Goal: Task Accomplishment & Management: Complete application form

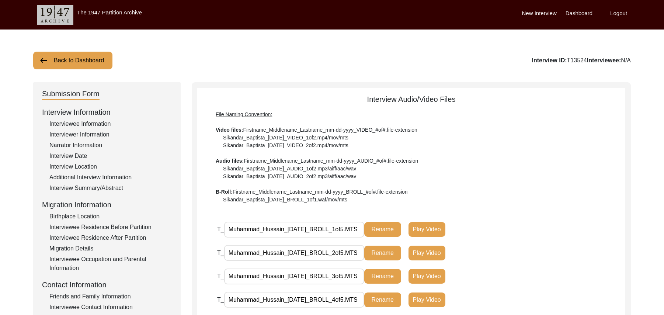
scroll to position [187, 0]
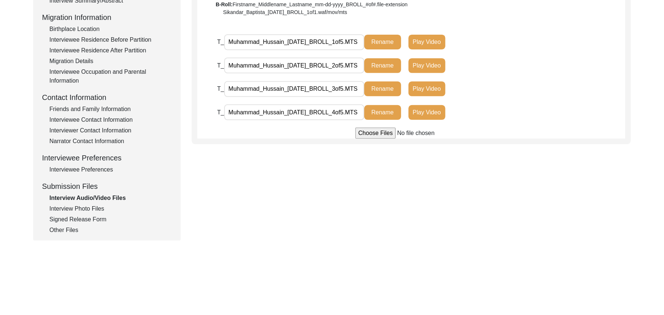
type input "C:\fakepath\Muhammad_Hussain_08-31-2025_VIDEO_1of8.MTS"
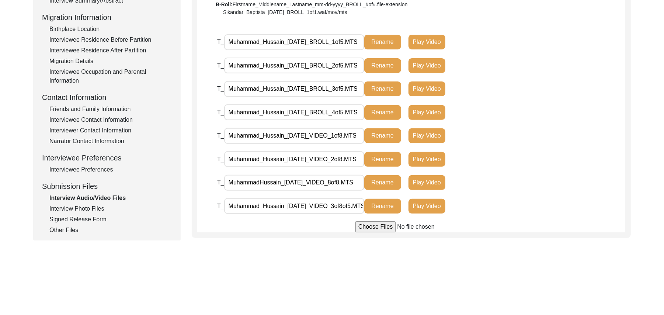
click at [368, 228] on input "file" at bounding box center [411, 226] width 112 height 11
click at [367, 227] on input "file" at bounding box center [411, 226] width 112 height 11
click at [377, 229] on input "file" at bounding box center [411, 226] width 112 height 11
type input "C:\fakepath\Muhammad_Hussain_08-31-2025_VIDEO_6of8.MTS"
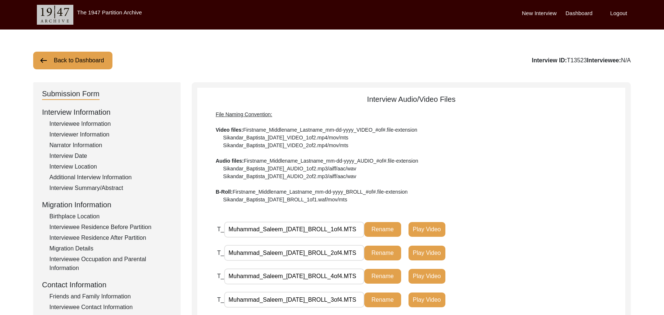
scroll to position [160, 0]
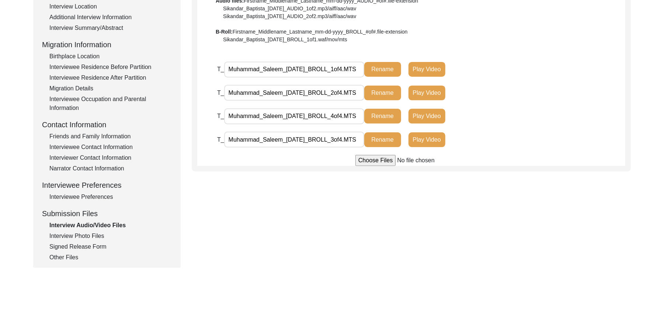
click at [365, 161] on input "file" at bounding box center [411, 160] width 112 height 11
click at [372, 160] on input "file" at bounding box center [411, 160] width 112 height 11
click at [366, 161] on input "file" at bounding box center [411, 160] width 112 height 11
type input "C:\fakepath\Muhammad_Saleem_08-31-2025_VIDEO_1of6.MTS"
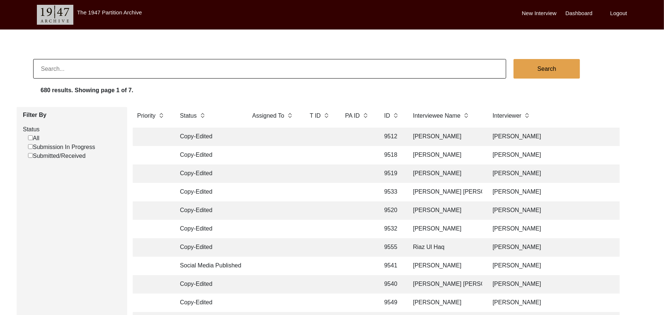
click at [30, 146] on input "Submission In Progress" at bounding box center [30, 146] width 5 height 5
checkbox input "false"
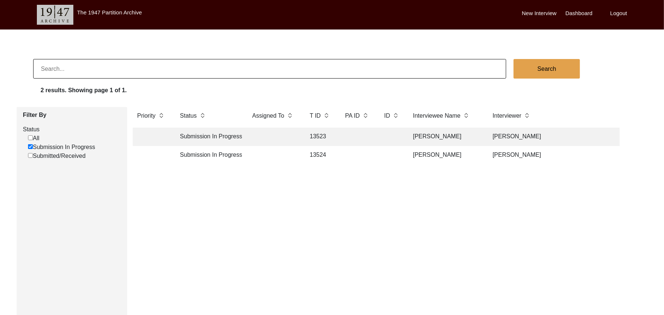
click at [314, 133] on td "13523" at bounding box center [319, 137] width 29 height 18
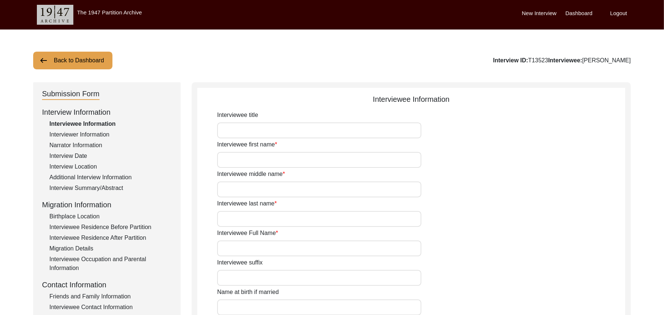
type input "Mr"
type input "Muhammad"
type input "Saleem"
type input "N/A"
type input "Muhammad Saleem"
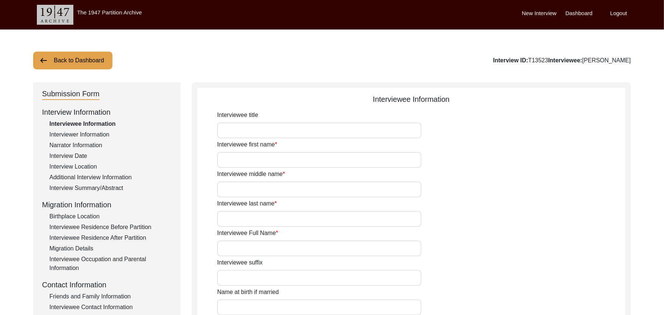
type input "N/A"
type input "Muhammad Saleem"
type input "1931"
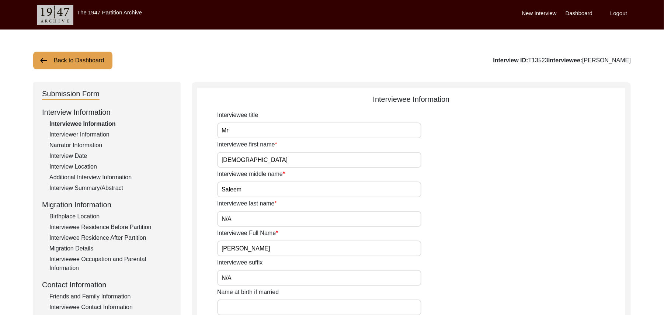
type input "94 Years"
type input "Islam"
type input "N/A"
type textarea "N/A"
type input "Punjabi"
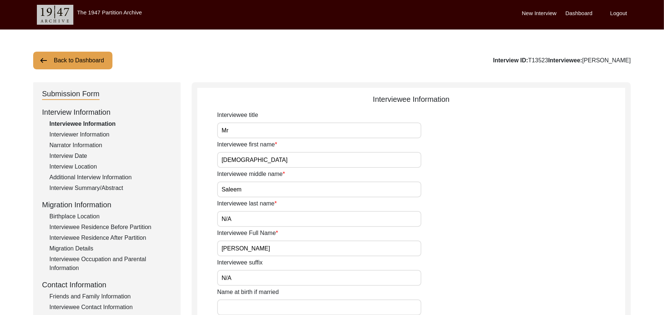
type input "Malwai"
type input "Male"
type input "Araein"
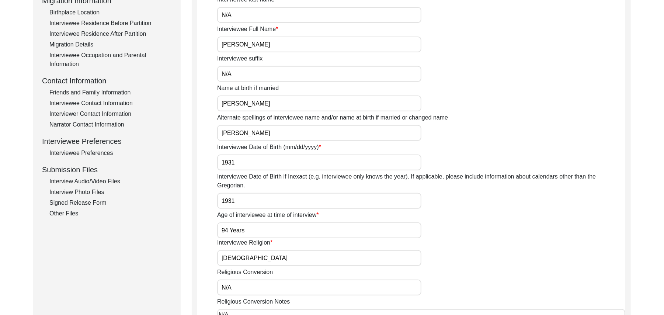
scroll to position [237, 0]
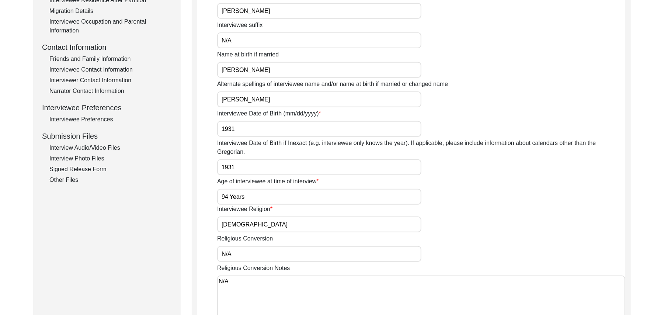
click at [99, 154] on div "Interview Photo Files" at bounding box center [110, 158] width 122 height 9
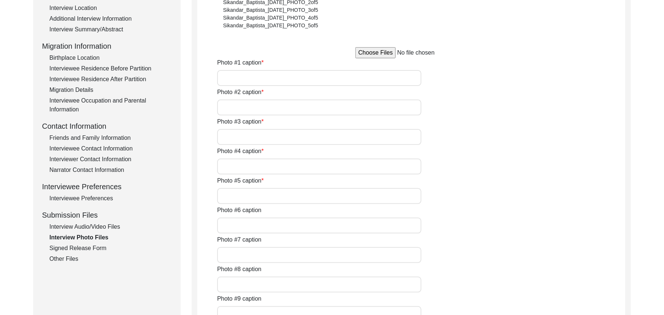
scroll to position [139, 0]
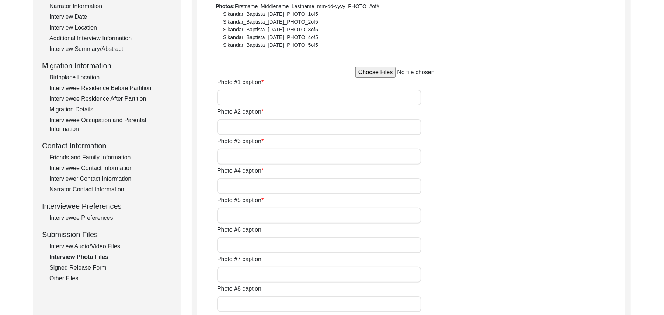
click at [372, 72] on input "file" at bounding box center [411, 72] width 112 height 11
type input "C:\fakepath\Muhammad_Saleem_08-31-2025_PHOTO_1of5.JPG"
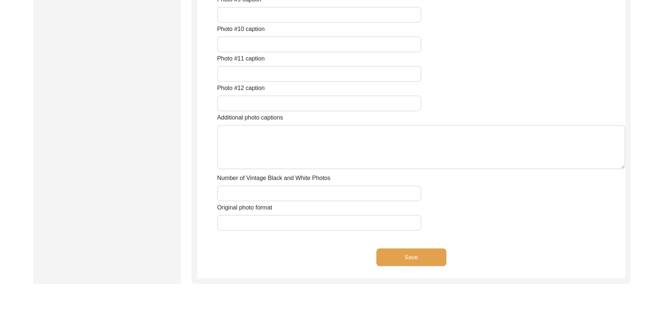
scroll to position [540, 0]
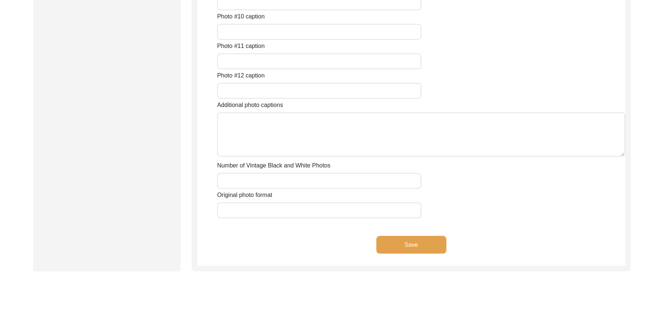
click at [436, 244] on button "Save" at bounding box center [411, 245] width 70 height 18
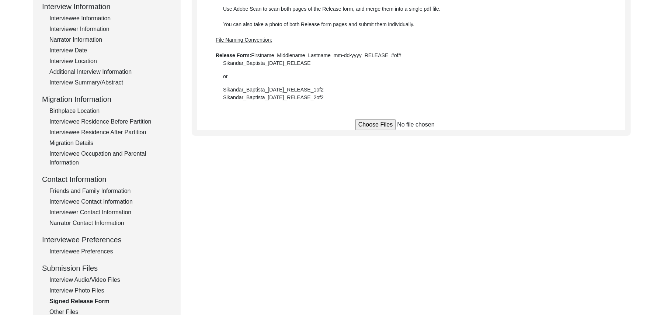
scroll to position [73, 0]
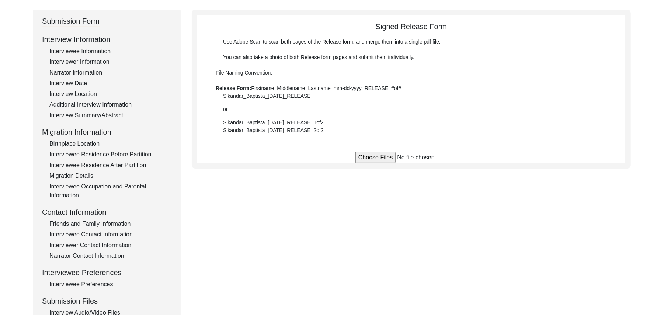
click at [381, 157] on input "file" at bounding box center [411, 157] width 112 height 11
type input "C:\fakepath\Muhammad_Saleem_08-31-2025_RELEASE_1of2.jpg"
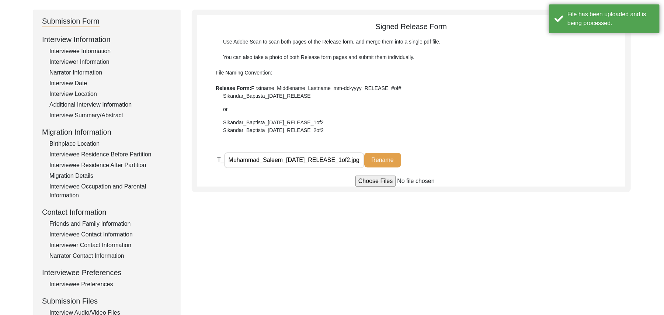
click at [370, 181] on input "file" at bounding box center [411, 180] width 112 height 11
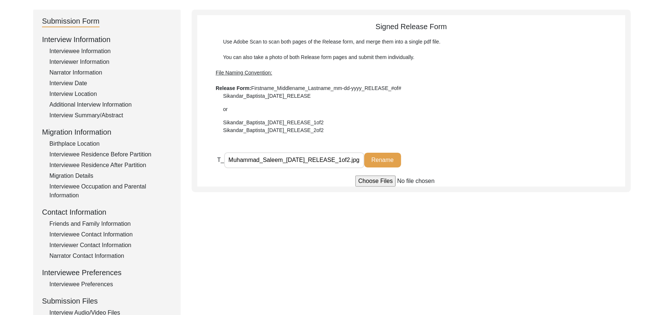
type input "C:\fakepath\Muhammad_Saleem_08-31-2025_RELEASE_2of2.jpg"
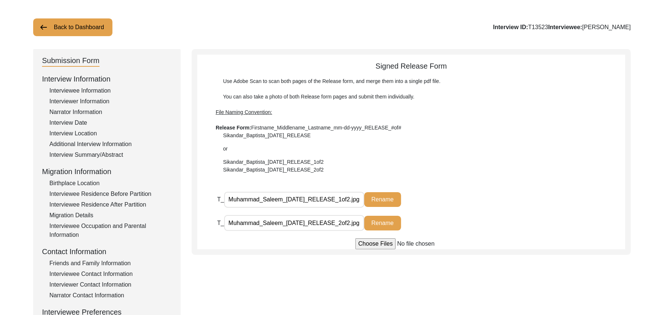
scroll to position [0, 0]
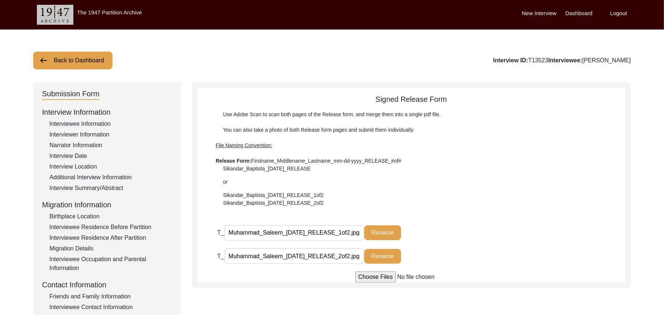
click at [80, 60] on button "Back to Dashboard" at bounding box center [72, 61] width 79 height 18
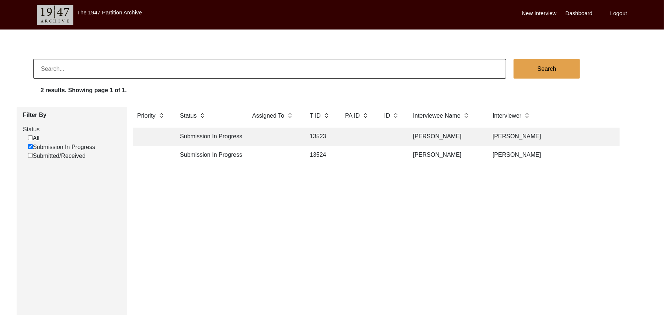
click at [321, 150] on td "13524" at bounding box center [319, 155] width 29 height 18
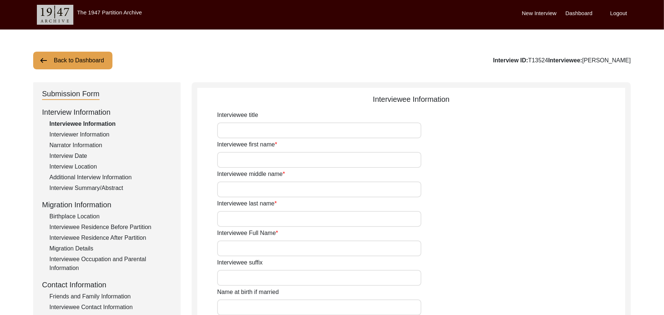
type input "Mr"
type input "Muhammad"
type input "Hussain"
type input "N/A"
type input "Muhammad Hussain"
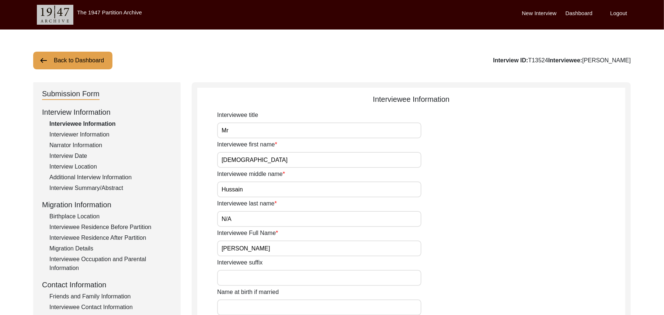
type input "N/A"
type input "Muhammad Hussain"
type input "1934"
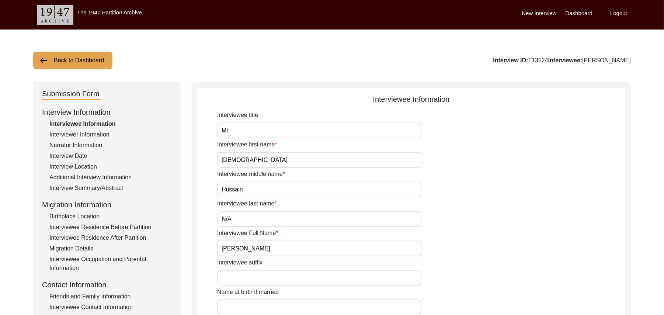
type input "91 Years"
type input "Islam"
type input "N/A"
type textarea "N/A"
type input "Punjabi"
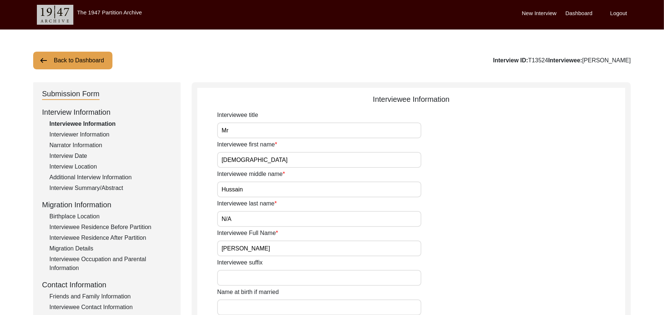
type input "Malwai"
type input "Male"
type input "Araein"
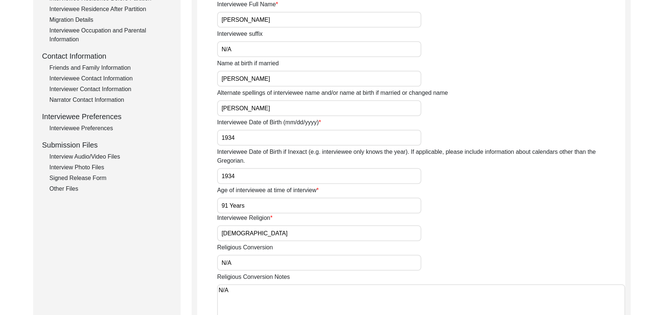
scroll to position [264, 0]
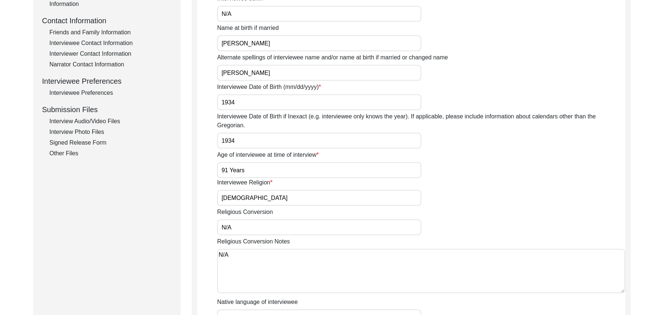
click at [101, 143] on div "Signed Release Form" at bounding box center [110, 142] width 122 height 9
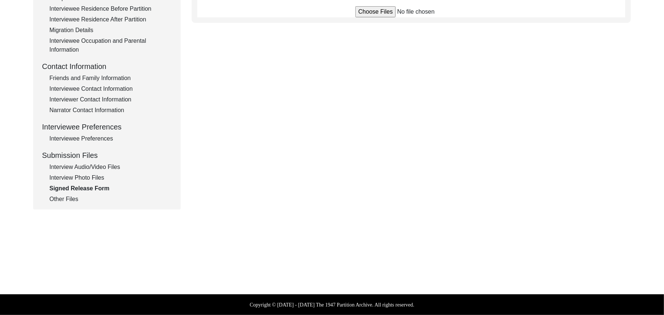
scroll to position [217, 0]
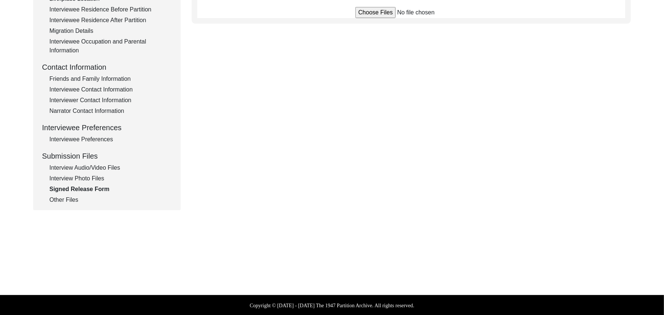
click at [368, 11] on input "file" at bounding box center [411, 12] width 112 height 11
type input "C:\fakepath\Muhammad_Hussain_08-31-2025_RELEASE_1of2.jpg"
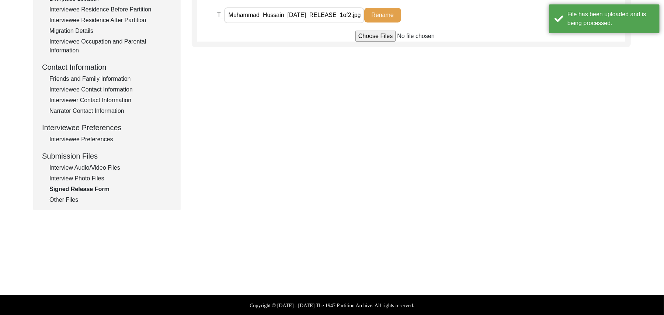
click at [360, 34] on input "file" at bounding box center [411, 36] width 112 height 11
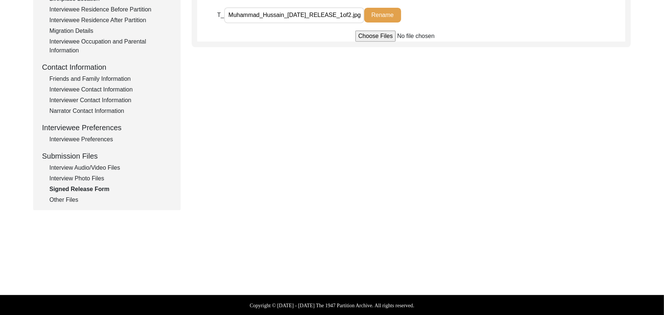
type input "C:\fakepath\Muhammad_Hussain_08-31-2025_RELEASE_2of2.jpg"
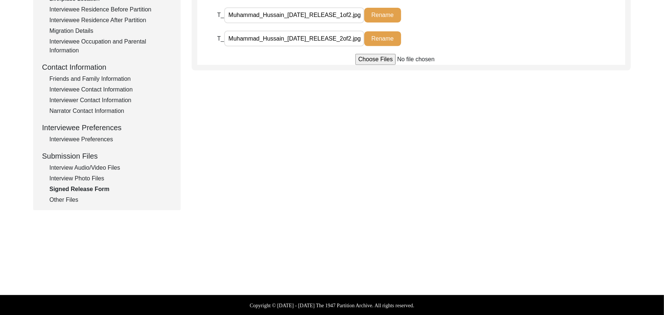
click at [89, 178] on div "Interview Photo Files" at bounding box center [110, 178] width 122 height 9
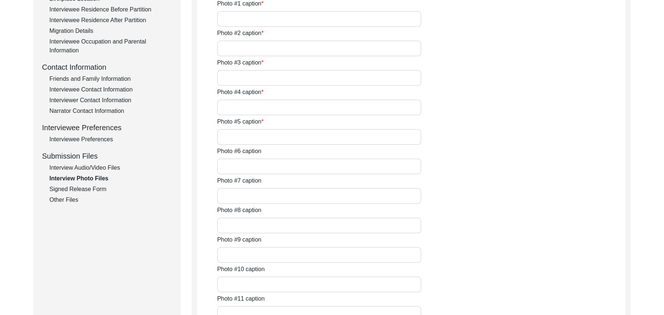
type input "Muhammad Hussain"
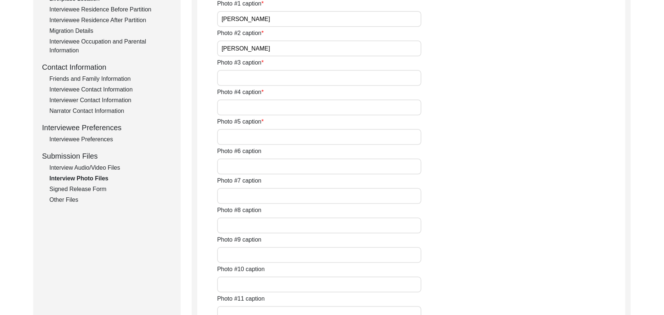
type input "Muhammad Hussain"
type input "N/A"
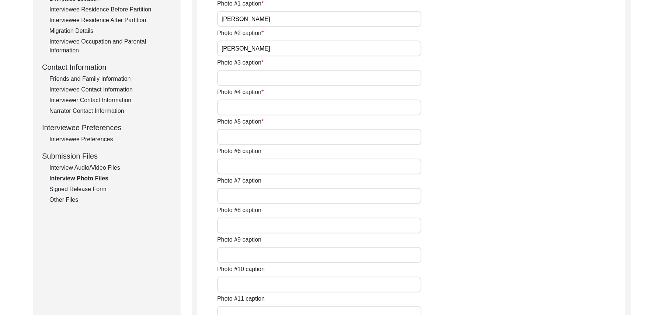
type input "N/A"
type textarea "N/A"
type input "N/A"
type input "JPG"
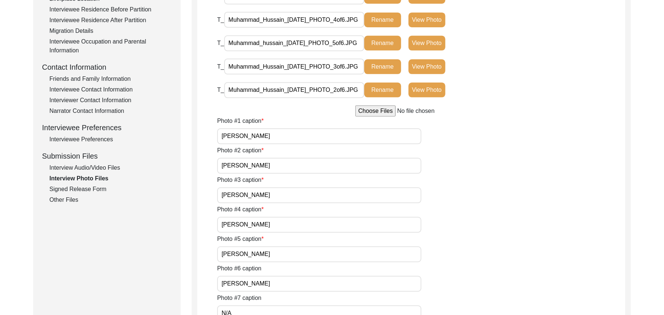
scroll to position [198, 0]
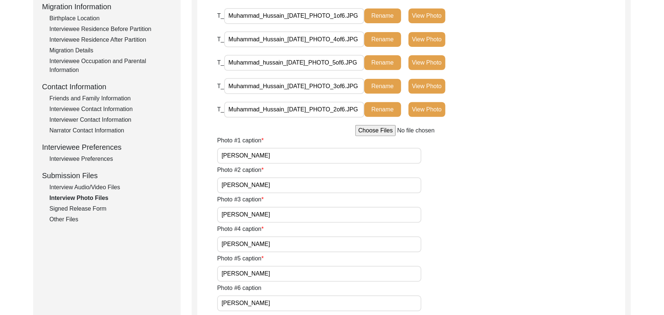
click at [376, 132] on input "file" at bounding box center [411, 130] width 112 height 11
type input "C:\fakepath\Muhammad_Hussain_08-31-2025_PHOTO_6of6.jpg"
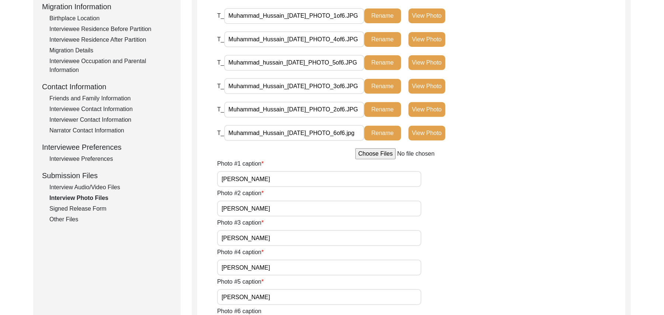
click at [97, 208] on div "Signed Release Form" at bounding box center [110, 208] width 122 height 9
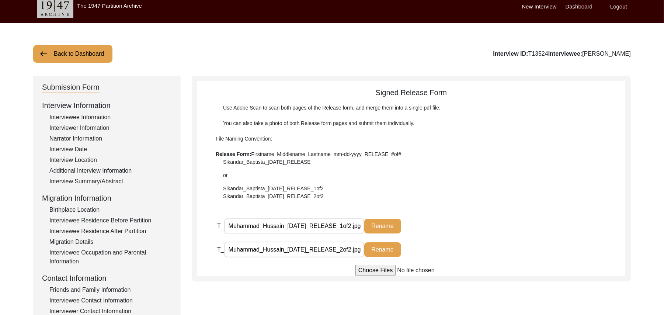
scroll to position [0, 0]
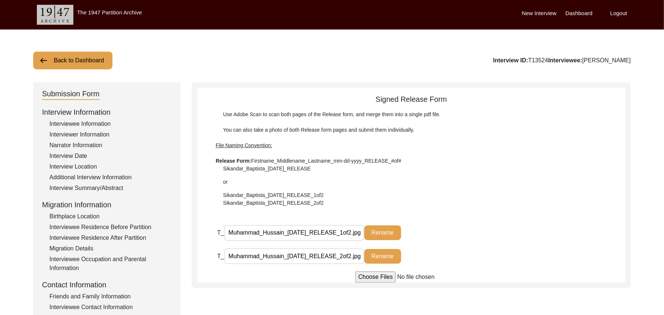
click at [99, 58] on button "Back to Dashboard" at bounding box center [72, 61] width 79 height 18
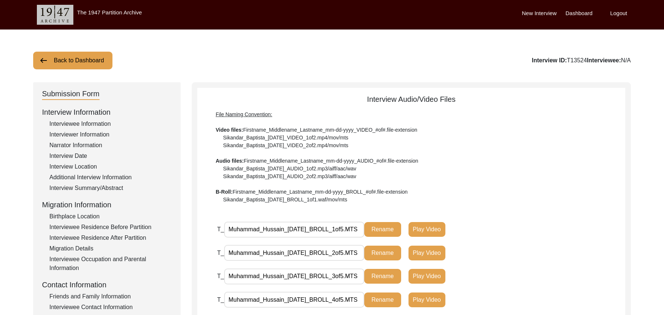
scroll to position [187, 0]
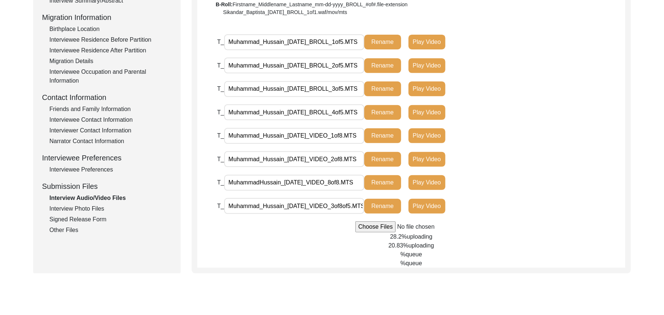
click at [258, 180] on input "MuhammadHussain_08-31-2025_VIDEO_8of8.MTS" at bounding box center [294, 183] width 140 height 16
type input "Muhammad_Hussain_08-31-2025_VIDEO_8of8.MTS"
click at [387, 176] on button "Rename" at bounding box center [382, 182] width 37 height 15
click at [354, 40] on input "Muhammad_Hussain_08-31-2025_BROLL_1of5.MTS" at bounding box center [294, 42] width 140 height 16
type input "Muhammad_Hussain_08-31-2025_BROLL_1of4.MTS"
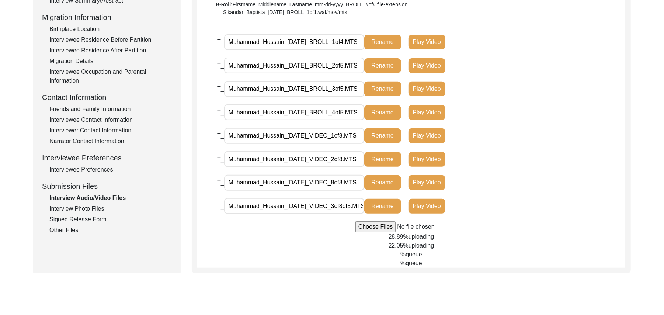
click at [383, 38] on button "Rename" at bounding box center [382, 42] width 37 height 15
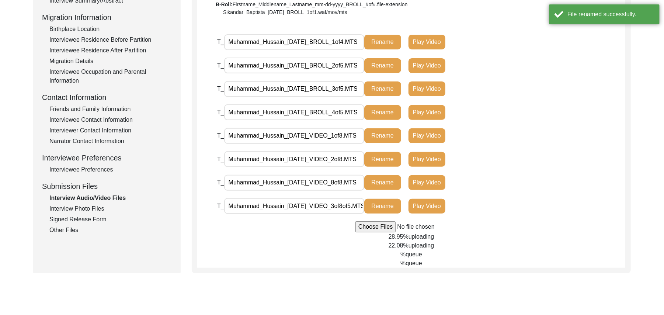
click at [354, 66] on input "Muhammad_Hussain_08-31-2025_BROLL_2of5.MTS" at bounding box center [294, 66] width 140 height 16
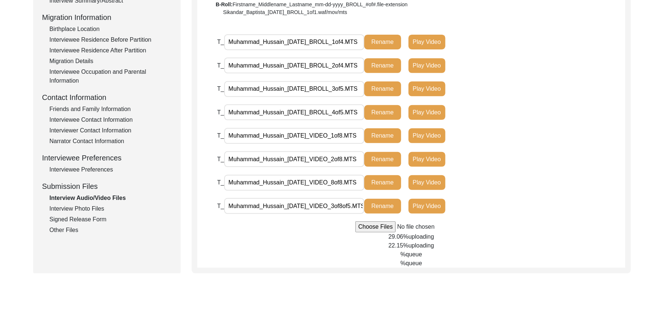
type input "Muhammad_Hussain_08-31-2025_BROLL_2of4.MTS"
click at [380, 64] on button "Rename" at bounding box center [382, 65] width 37 height 15
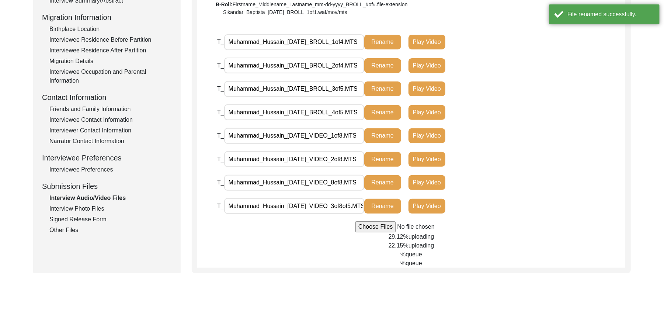
click at [354, 88] on input "Muhammad_Hussain_08-31-2025_BROLL_3of5.MTS" at bounding box center [294, 89] width 140 height 16
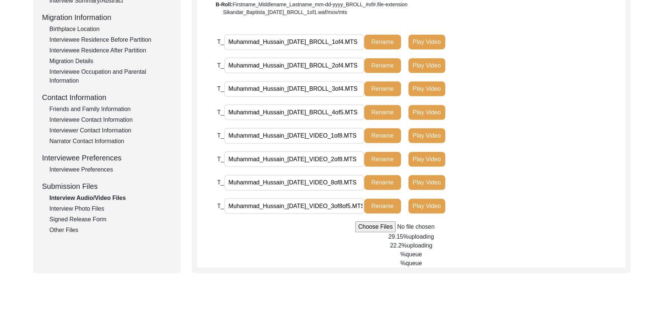
type input "Muhammad_Hussain_08-31-2025_BROLL_3of4.MTS"
click at [378, 88] on button "Rename" at bounding box center [382, 88] width 37 height 15
click at [354, 112] on input "Muhammad_Hussain_08-31-2025_BROLL_4of5.MTS" at bounding box center [294, 112] width 140 height 16
type input "Muhammad_Hussain_08-31-2025_BROLL_4of4.MTS"
click at [375, 109] on button "Rename" at bounding box center [382, 112] width 37 height 15
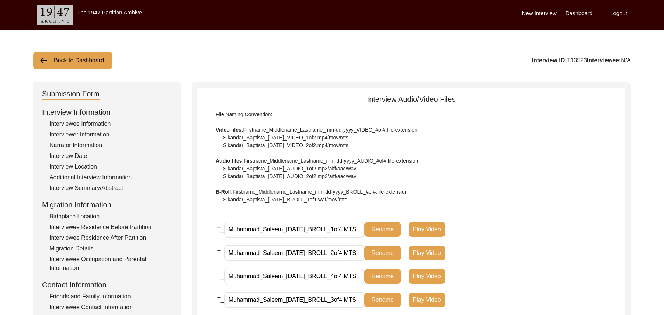
scroll to position [160, 0]
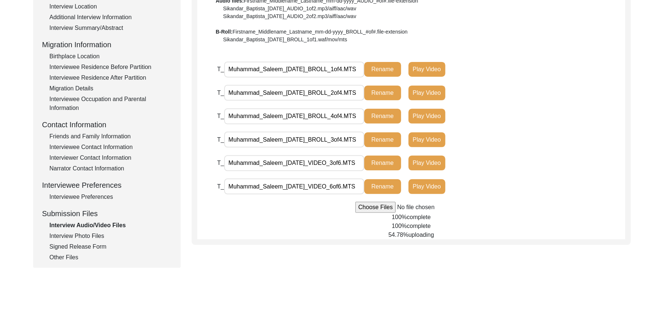
click at [378, 207] on input "file" at bounding box center [411, 207] width 112 height 11
click at [366, 209] on input "file" at bounding box center [411, 207] width 112 height 11
click at [362, 206] on input "file" at bounding box center [411, 207] width 112 height 11
type input "C:\fakepath\Muhammad_Saleem_[DATE]_VIDEO_5of6.MTS"
